Goal: Task Accomplishment & Management: Use online tool/utility

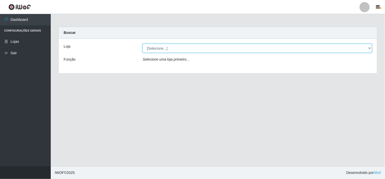
click at [217, 44] on select "[Selecione...] Rede Compras Supermercados - LOJA 6" at bounding box center [258, 48] width 230 height 9
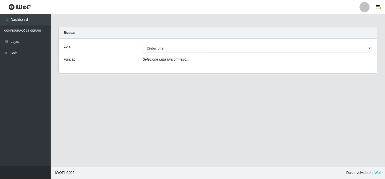
click at [220, 70] on div "Loja [Selecione...] Rede Compras Supermercados - LOJA 6 Função Selecione uma lo…" at bounding box center [218, 56] width 319 height 35
click at [219, 61] on div "Selecione uma loja primeiro..." at bounding box center [257, 60] width 237 height 7
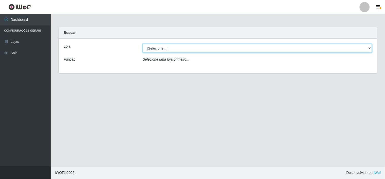
click at [215, 52] on select "[Selecione...] Rede Compras Supermercados - LOJA 6" at bounding box center [258, 48] width 230 height 9
select select "398"
click at [143, 44] on select "[Selecione...] Rede Compras Supermercados - LOJA 6" at bounding box center [258, 48] width 230 height 9
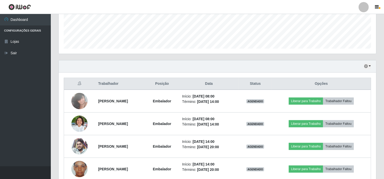
scroll to position [159, 0]
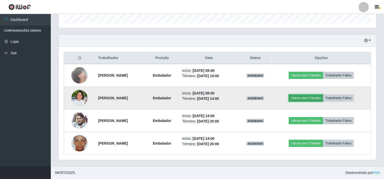
click at [314, 98] on button "Liberar para Trabalho" at bounding box center [306, 97] width 34 height 7
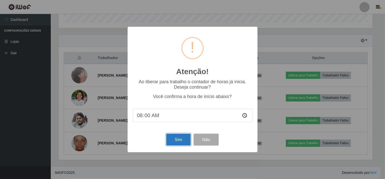
click at [177, 138] on button "Sim" at bounding box center [178, 139] width 25 height 12
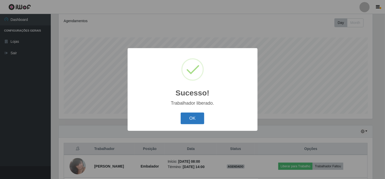
click at [190, 118] on button "OK" at bounding box center [193, 118] width 24 height 12
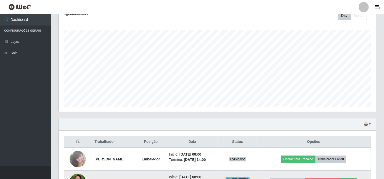
scroll to position [125, 0]
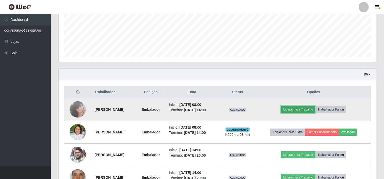
click at [296, 112] on button "Liberar para Trabalho" at bounding box center [298, 109] width 34 height 7
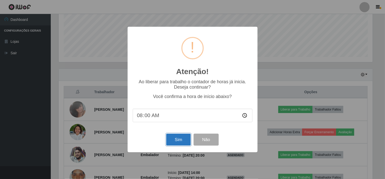
click at [170, 137] on button "Sim" at bounding box center [178, 139] width 25 height 12
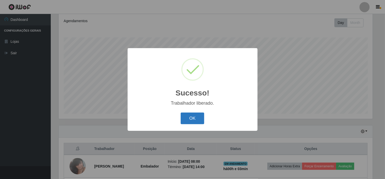
click at [189, 122] on button "OK" at bounding box center [193, 118] width 24 height 12
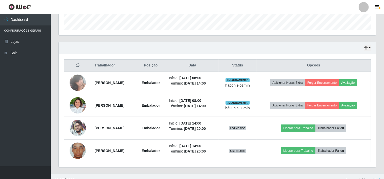
scroll to position [153, 0]
